Goal: Task Accomplishment & Management: Use online tool/utility

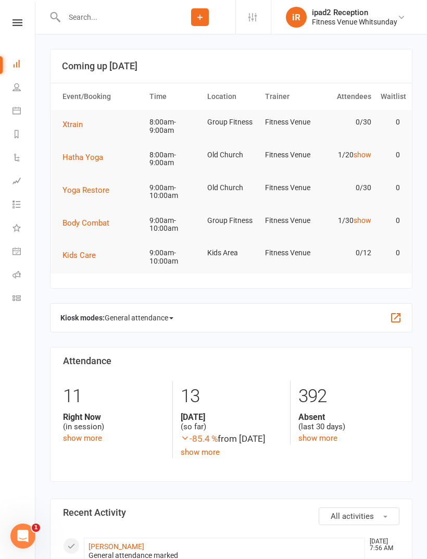
click at [96, 158] on span "Hatha Yoga" at bounding box center [83, 157] width 41 height 9
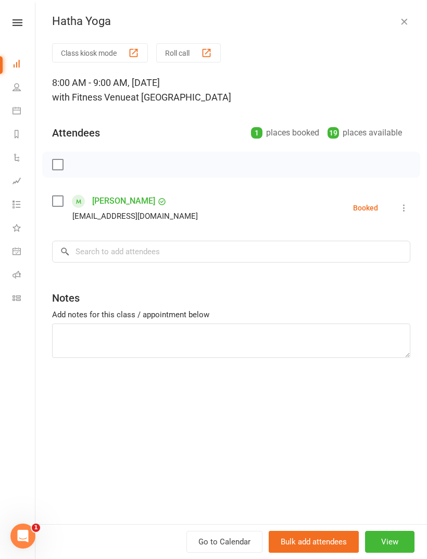
click at [209, 55] on div "button" at bounding box center [206, 52] width 11 height 11
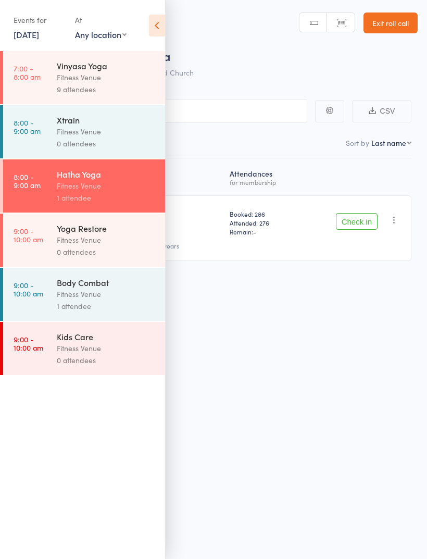
click at [113, 188] on div "Fitness Venue" at bounding box center [107, 186] width 100 height 12
click at [164, 24] on icon at bounding box center [157, 26] width 16 height 22
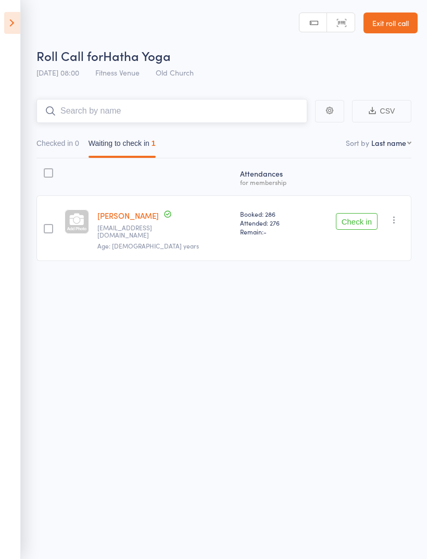
click at [217, 109] on input "search" at bounding box center [171, 111] width 271 height 24
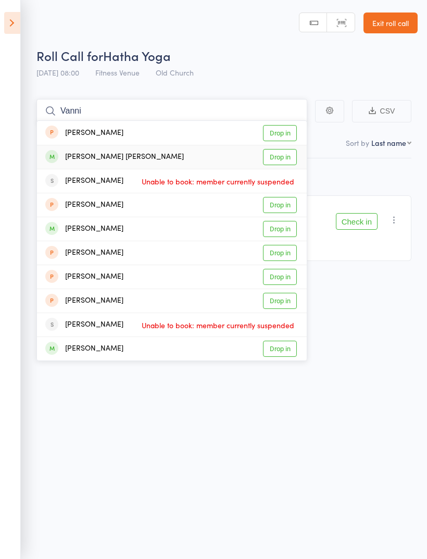
type input "Vanni"
click at [286, 161] on link "Drop in" at bounding box center [280, 157] width 34 height 16
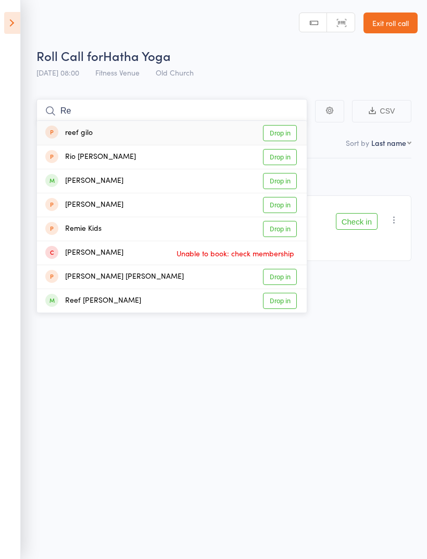
type input "R"
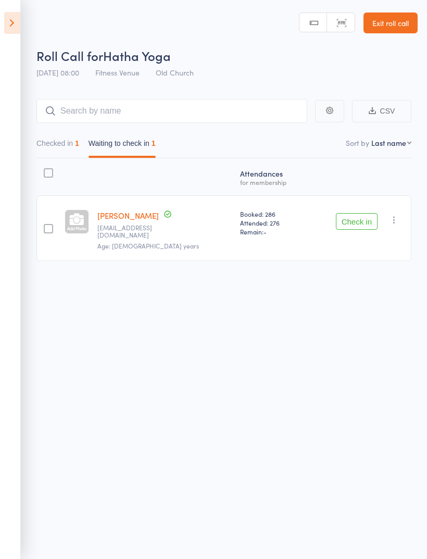
click at [369, 216] on button "Check in" at bounding box center [357, 221] width 42 height 17
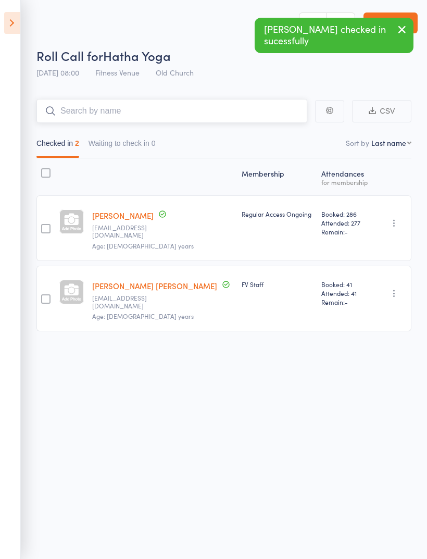
click at [269, 110] on input "search" at bounding box center [171, 111] width 271 height 24
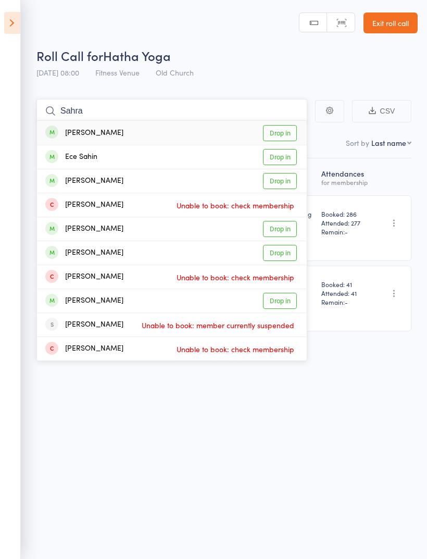
type input "Sahra"
click at [286, 131] on link "Drop in" at bounding box center [280, 133] width 34 height 16
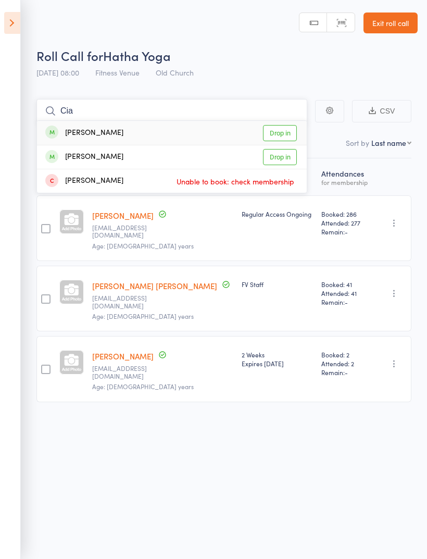
type input "Cia"
click at [276, 130] on link "Drop in" at bounding box center [280, 133] width 34 height 16
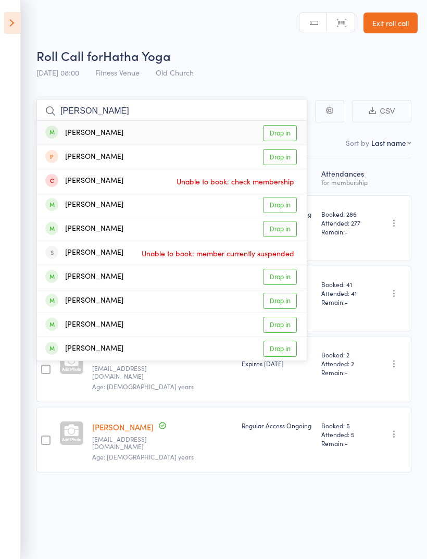
type input "Jenny"
click at [288, 125] on link "Drop in" at bounding box center [280, 133] width 34 height 16
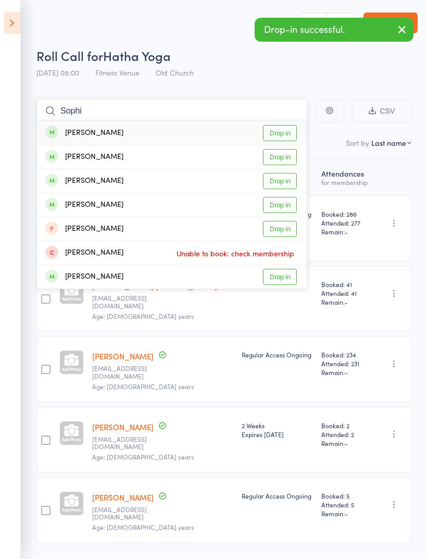
type input "Sophi"
click at [287, 134] on link "Drop in" at bounding box center [280, 133] width 34 height 16
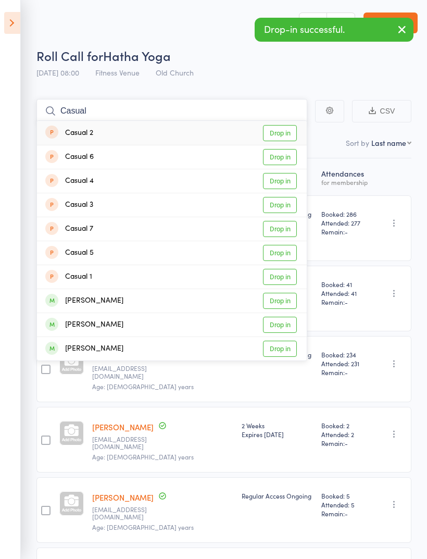
type input "Casual"
click at [288, 133] on link "Drop in" at bounding box center [280, 133] width 34 height 16
